Goal: Contribute content

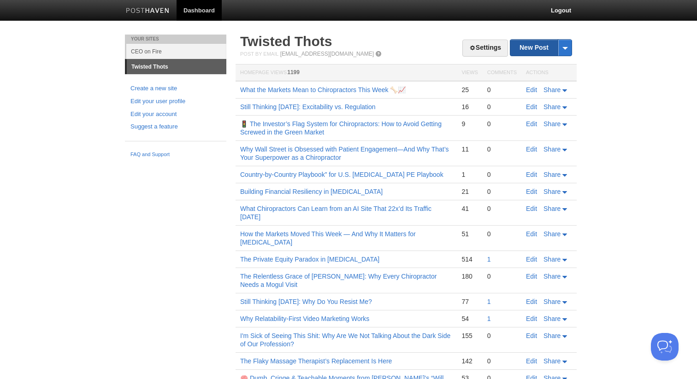
click at [525, 52] on link "New Post" at bounding box center [540, 48] width 61 height 16
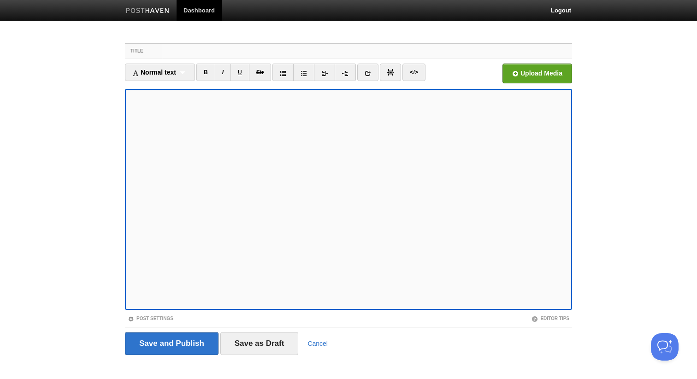
click at [253, 56] on input "Title" at bounding box center [367, 51] width 410 height 15
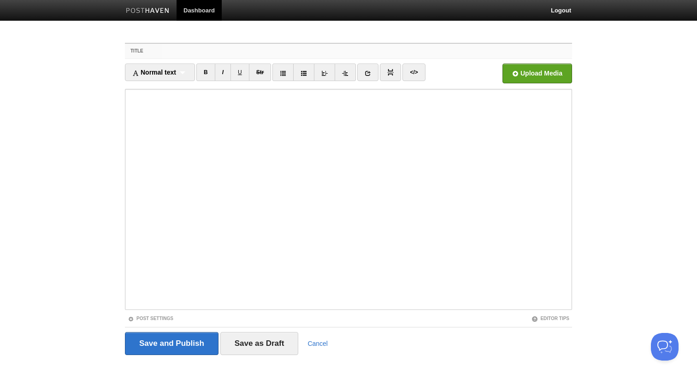
paste input "The Door Test: Why You Shouldn't Collaborate with Cowards in White Coats"
type input "The Door Test: Why You Shouldn't Collaborate with Cowards in White Coats"
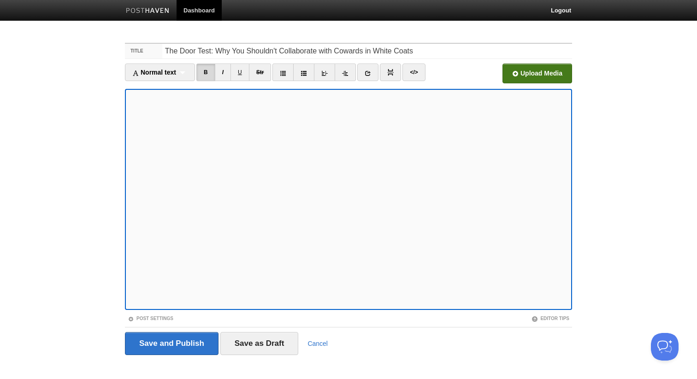
click at [532, 71] on input "file" at bounding box center [259, 76] width 698 height 47
click at [200, 344] on input "Save and Publish" at bounding box center [172, 343] width 94 height 23
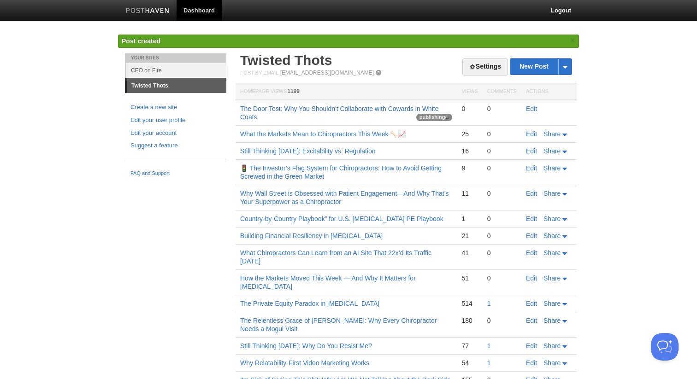
click at [324, 107] on link "The Door Test: Why You Shouldn't Collaborate with Cowards in White Coats" at bounding box center [339, 113] width 198 height 16
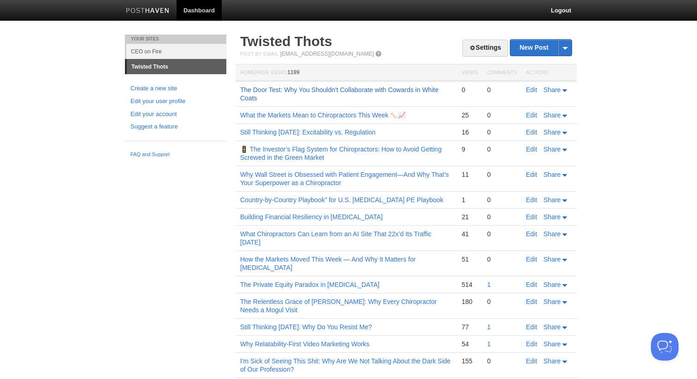
click at [315, 89] on link "The Door Test: Why You Shouldn't Collaborate with Cowards in White Coats" at bounding box center [339, 94] width 198 height 16
